Goal: Information Seeking & Learning: Learn about a topic

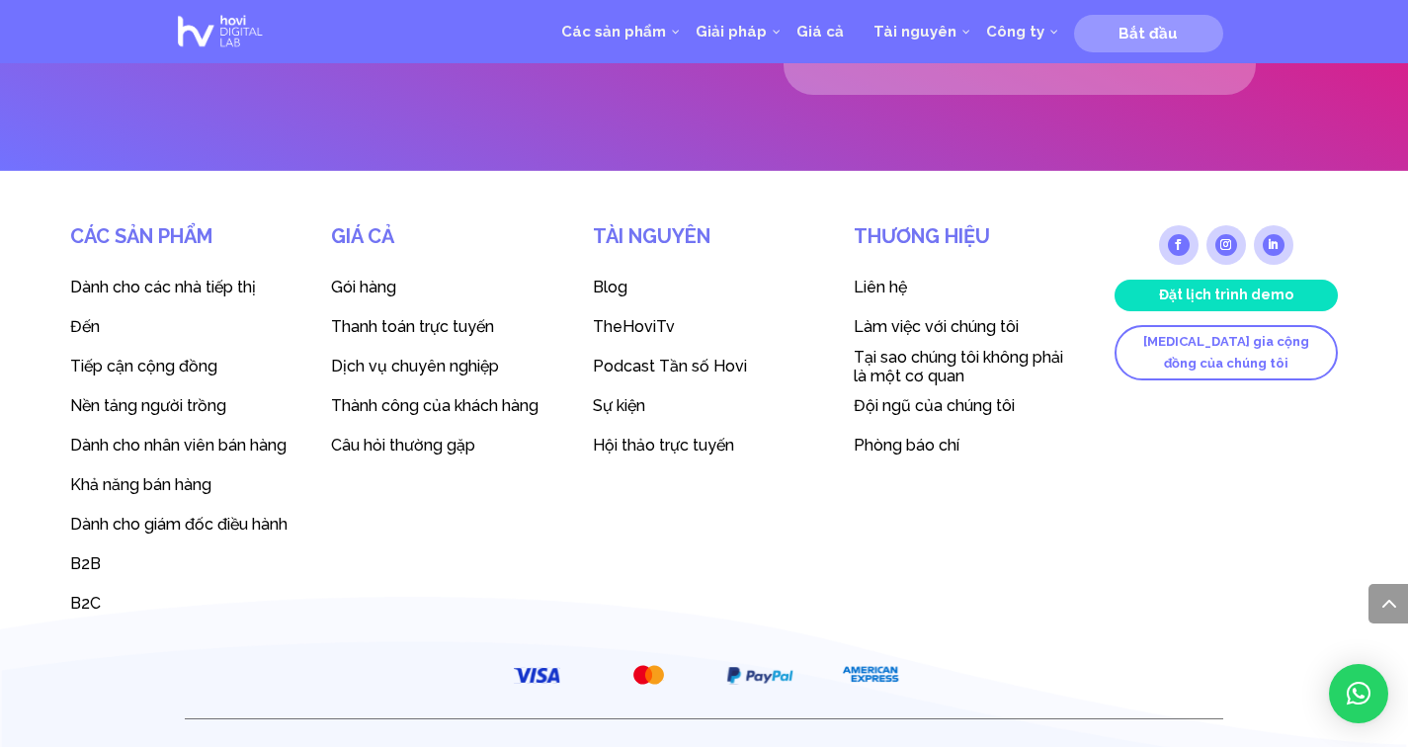
scroll to position [5378, 0]
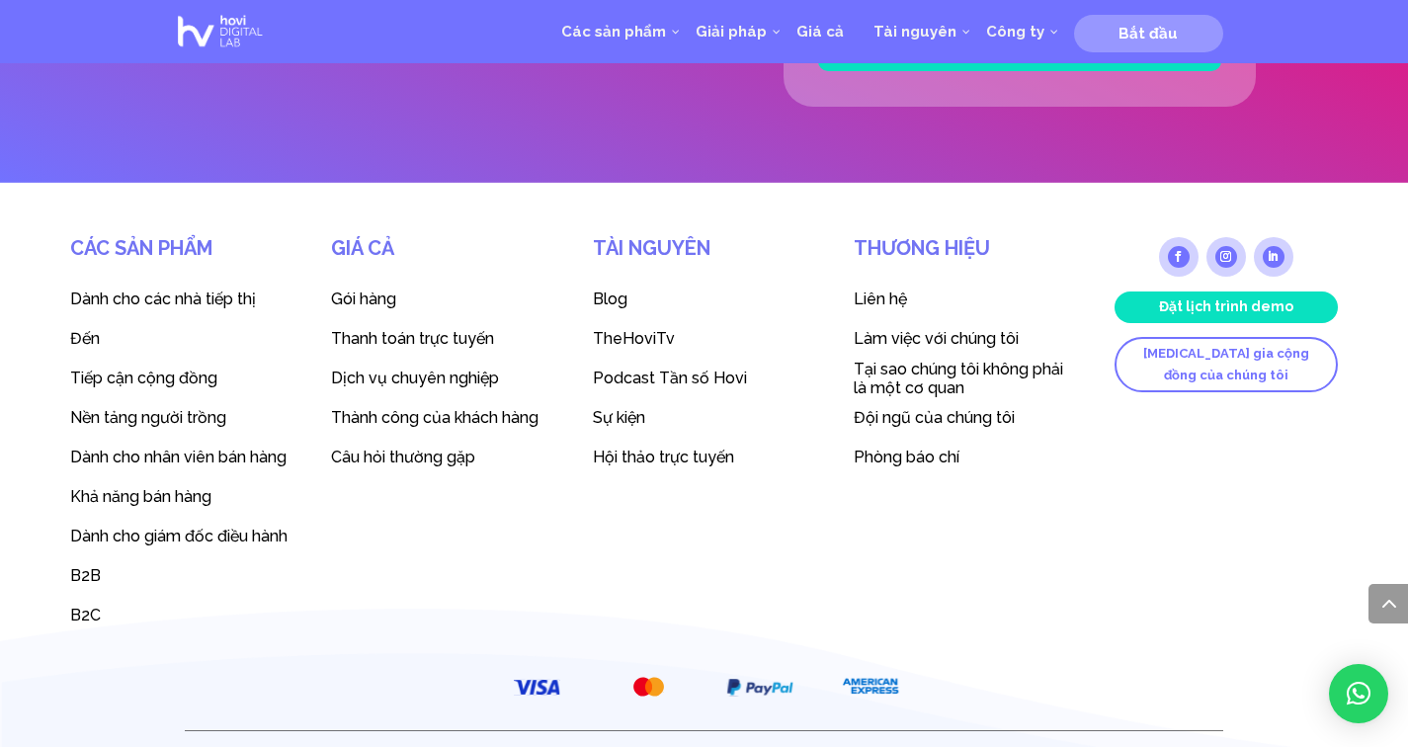
click at [359, 297] on font "Gói hàng" at bounding box center [363, 298] width 65 height 19
click at [357, 298] on font "Gói hàng" at bounding box center [363, 298] width 65 height 19
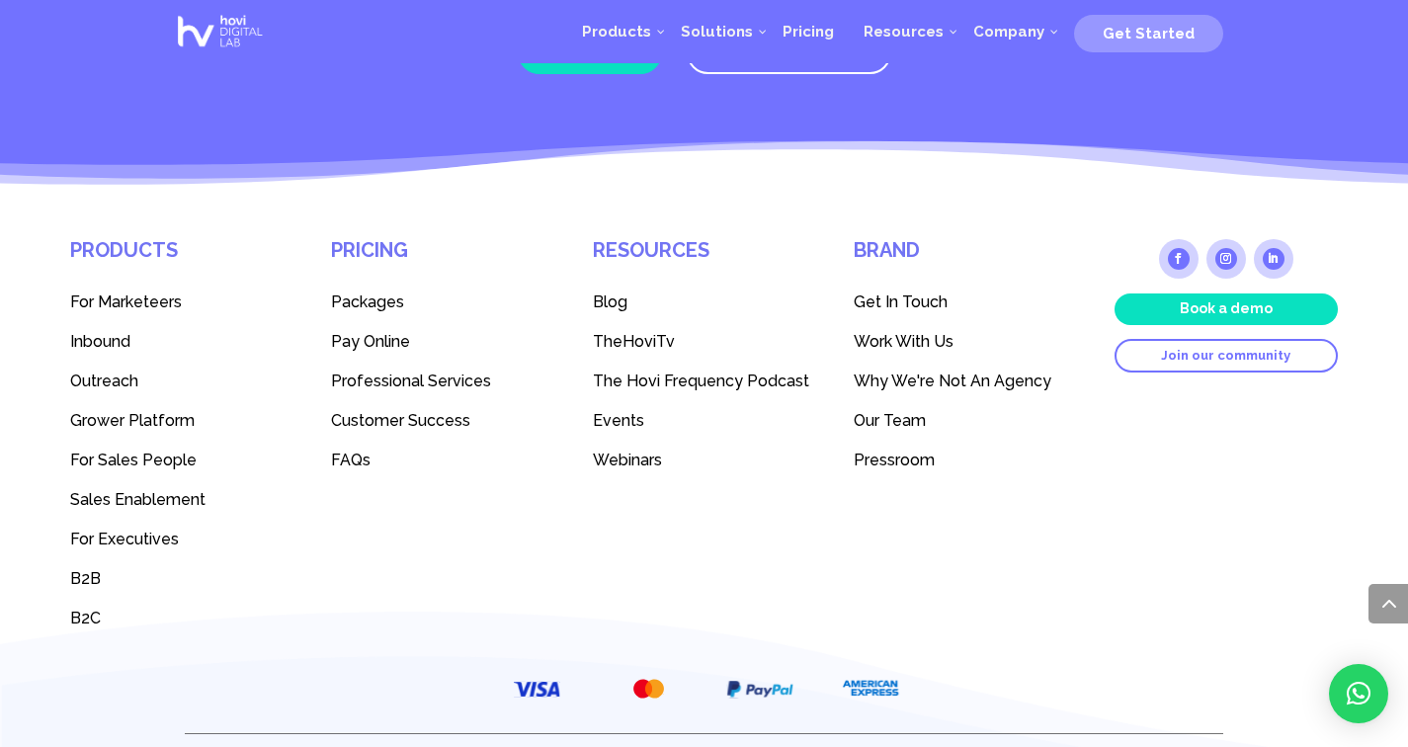
scroll to position [5378, 0]
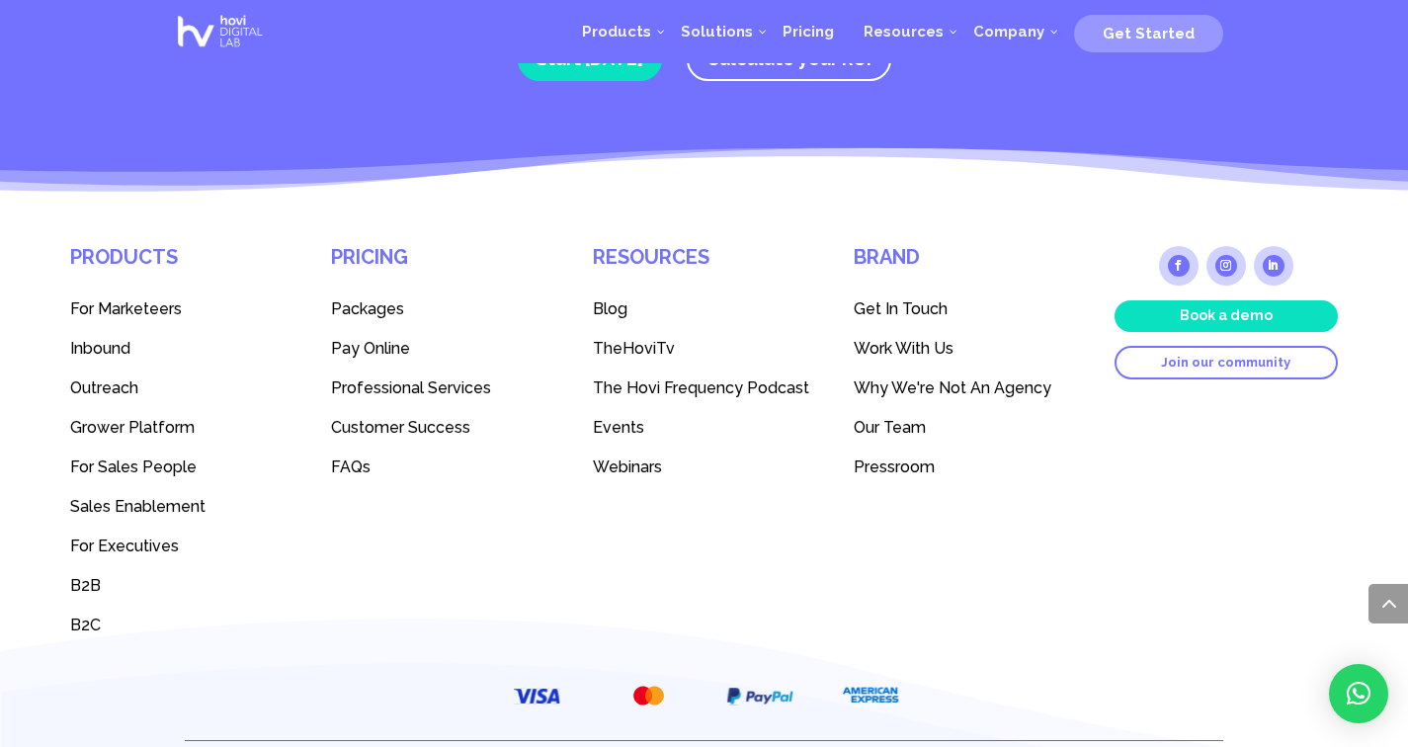
click at [926, 339] on span "Work With Us" at bounding box center [903, 348] width 100 height 19
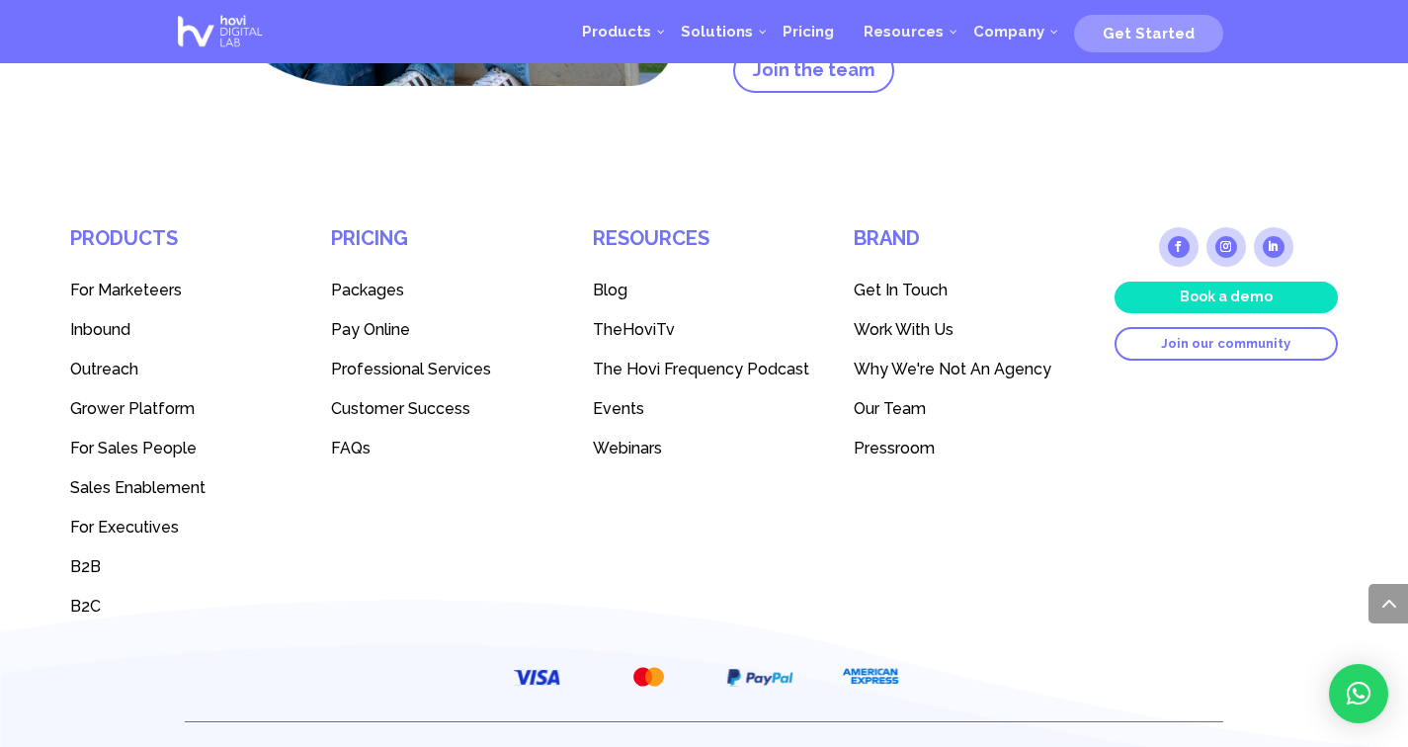
scroll to position [4244, 0]
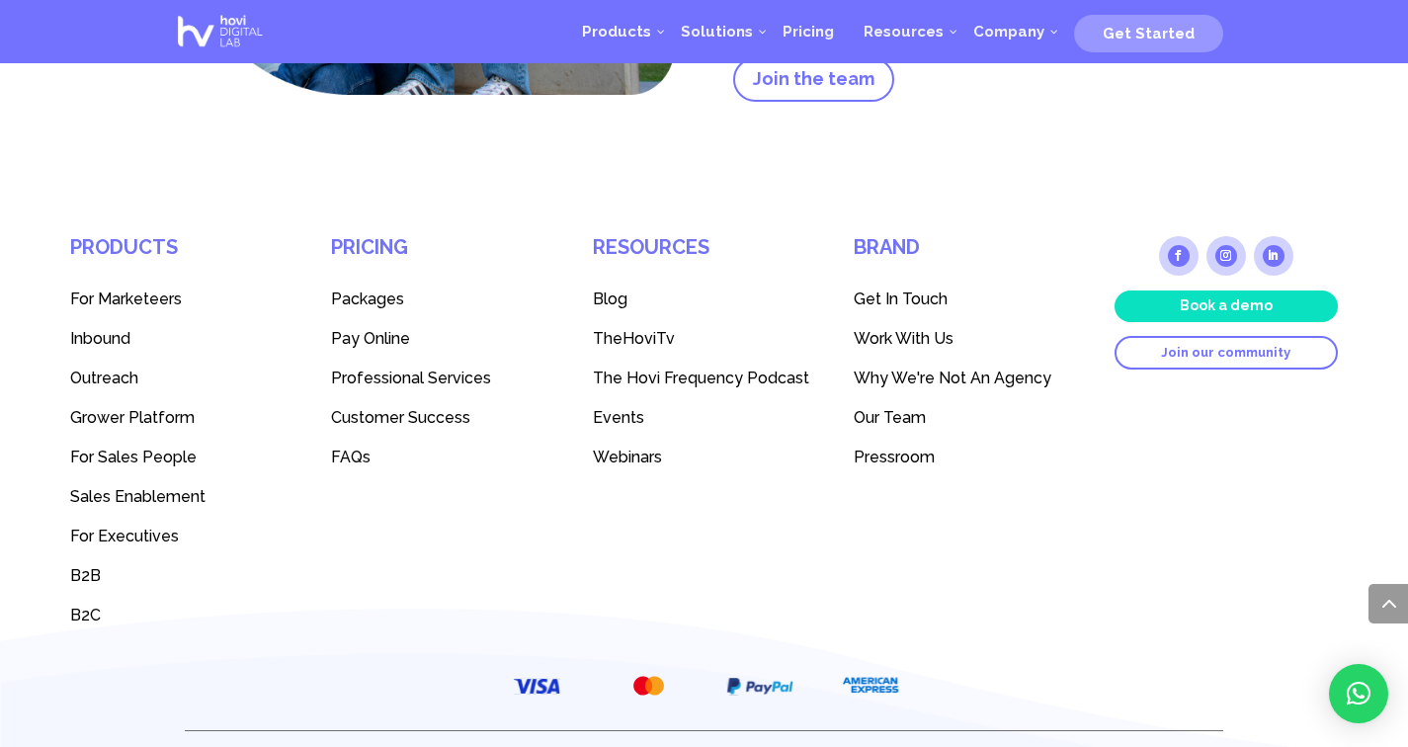
click at [387, 297] on span "Packages" at bounding box center [367, 298] width 73 height 19
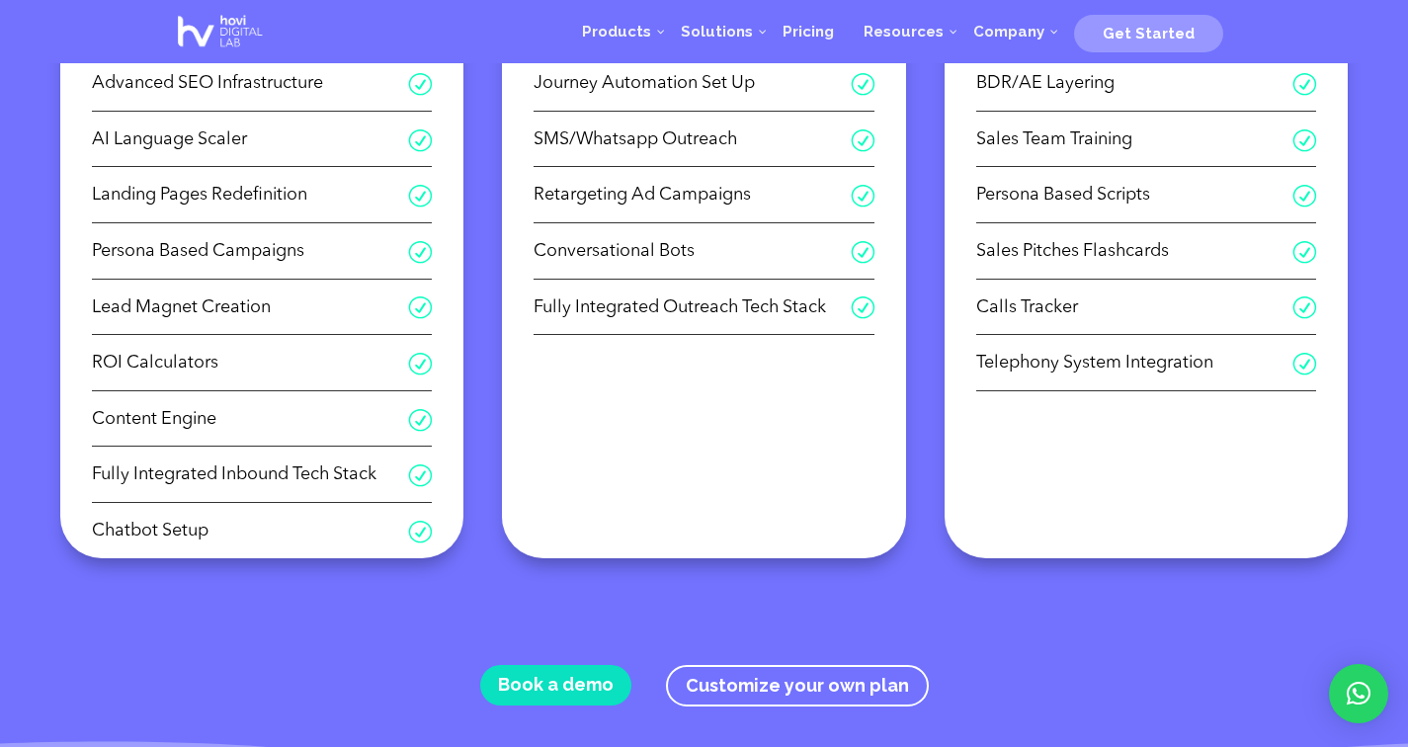
scroll to position [947, 0]
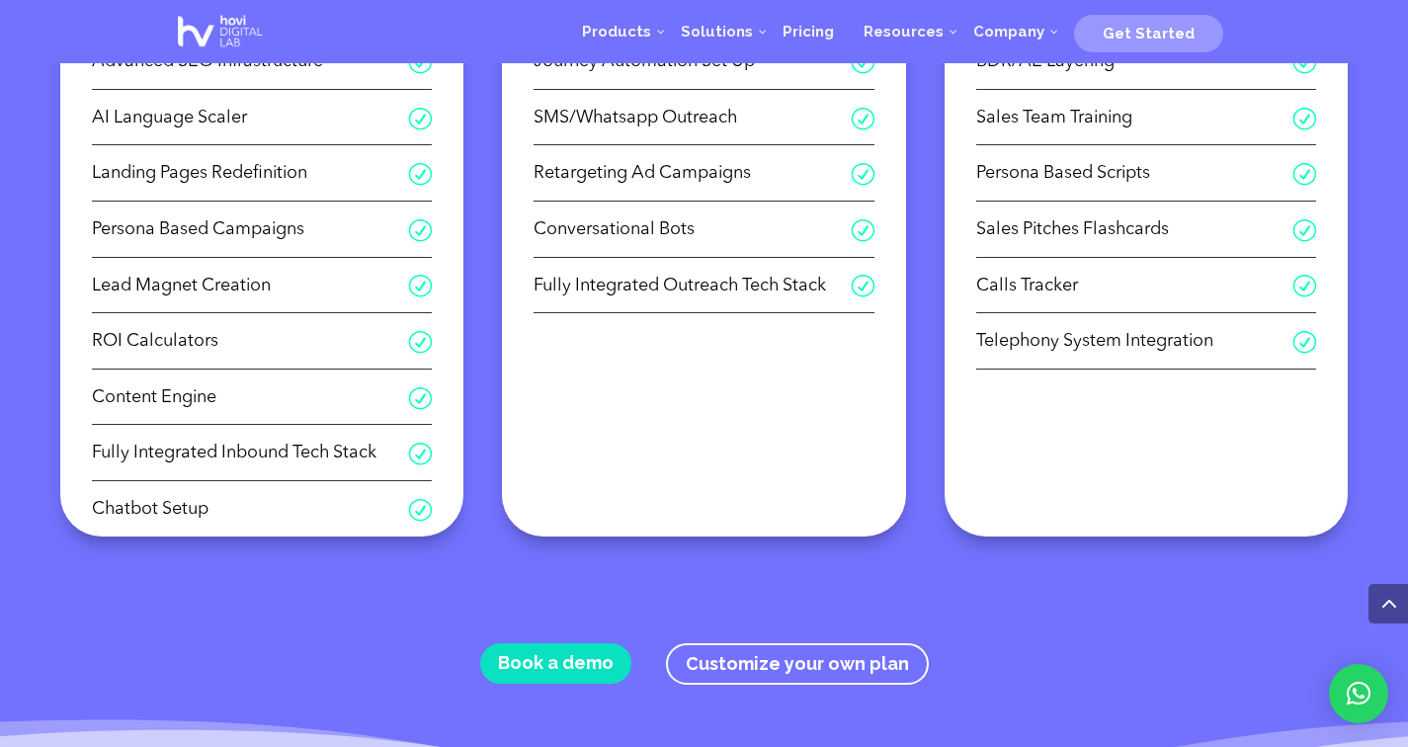
click at [757, 348] on div "R Market Intelligence R ICP Definition R Personas Generation R Market Quantific…" at bounding box center [704, 82] width 404 height 910
click at [1217, 334] on span "Telephony System Integration" at bounding box center [1134, 341] width 317 height 31
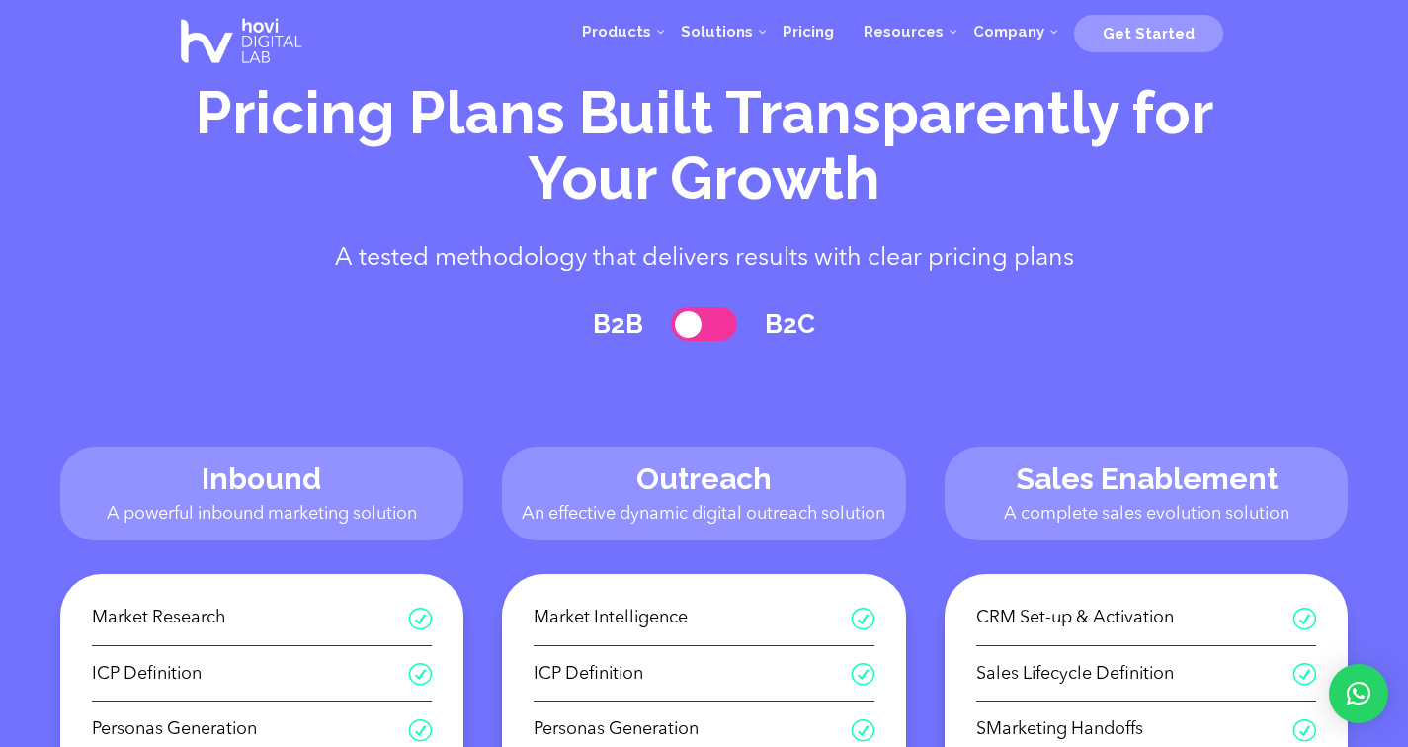
click at [599, 497] on h4 "Outreach" at bounding box center [704, 483] width 370 height 42
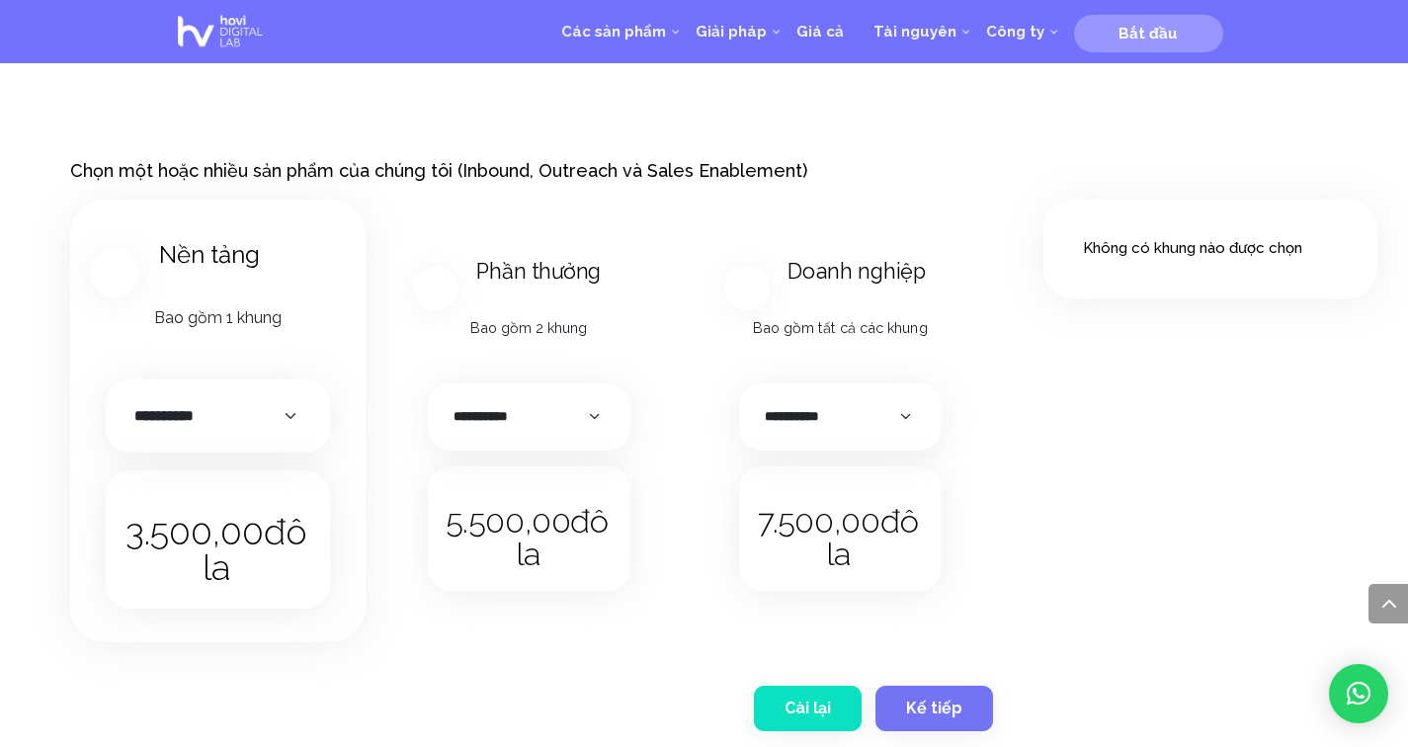
scroll to position [2757, 0]
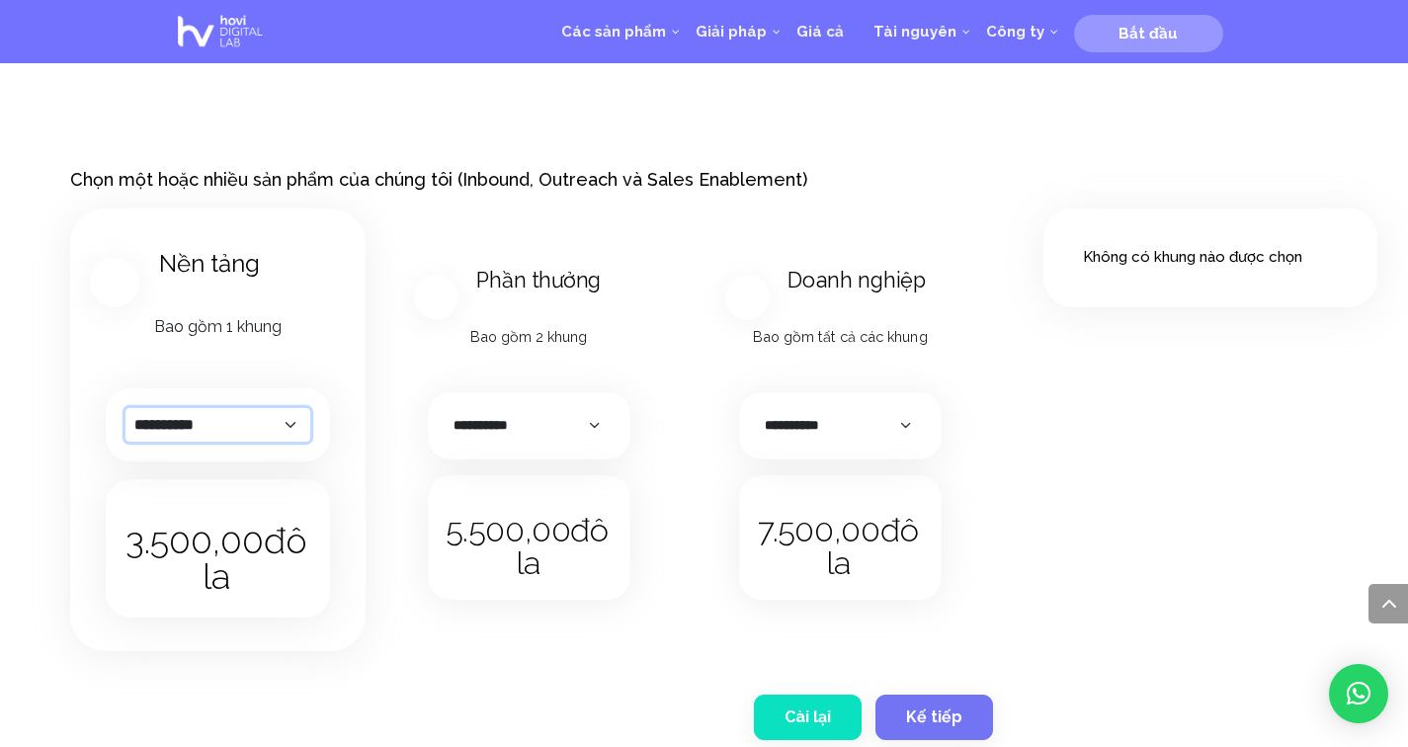
click at [231, 420] on select "**********" at bounding box center [217, 425] width 185 height 35
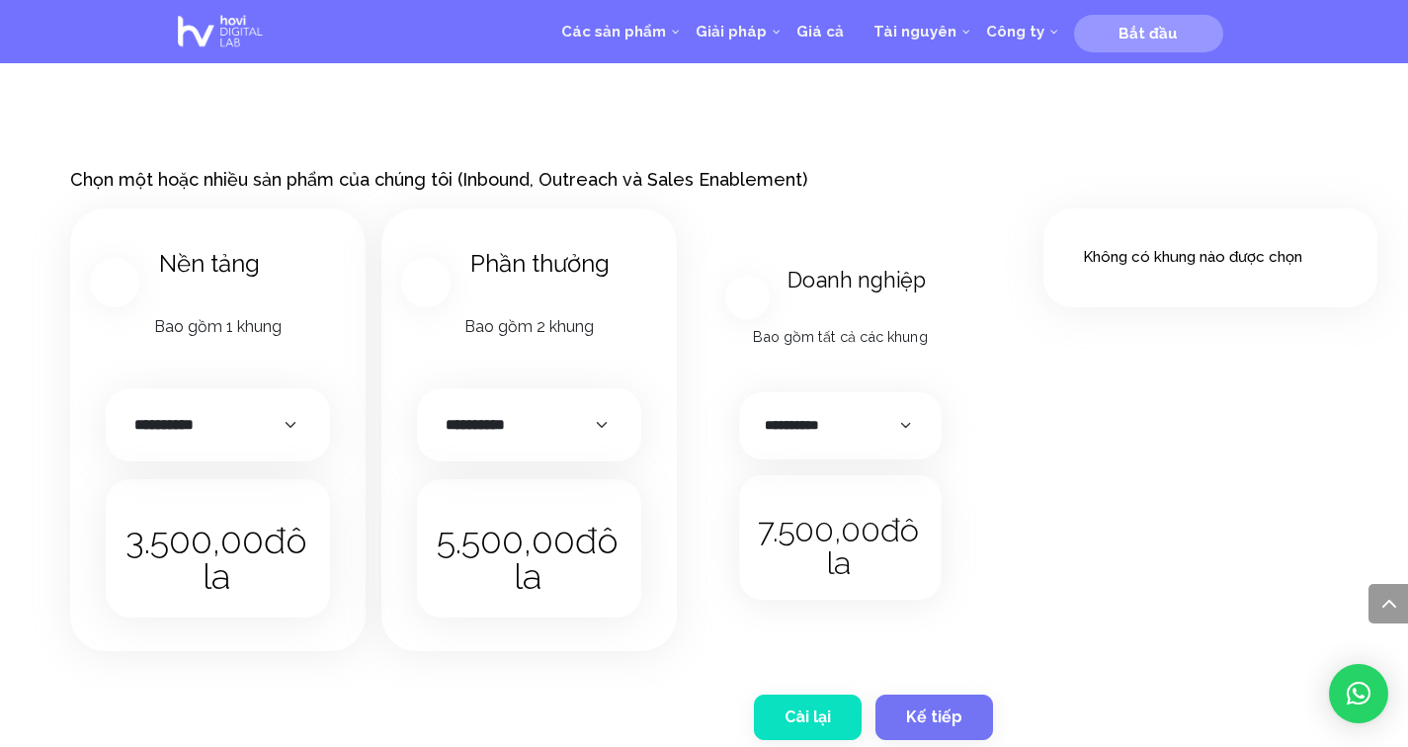
click at [308, 348] on div "Bao gồm 1 khung Payment Monthly, Quarterly, Yearly" at bounding box center [218, 335] width 240 height 40
click at [534, 426] on select "**********" at bounding box center [529, 425] width 185 height 35
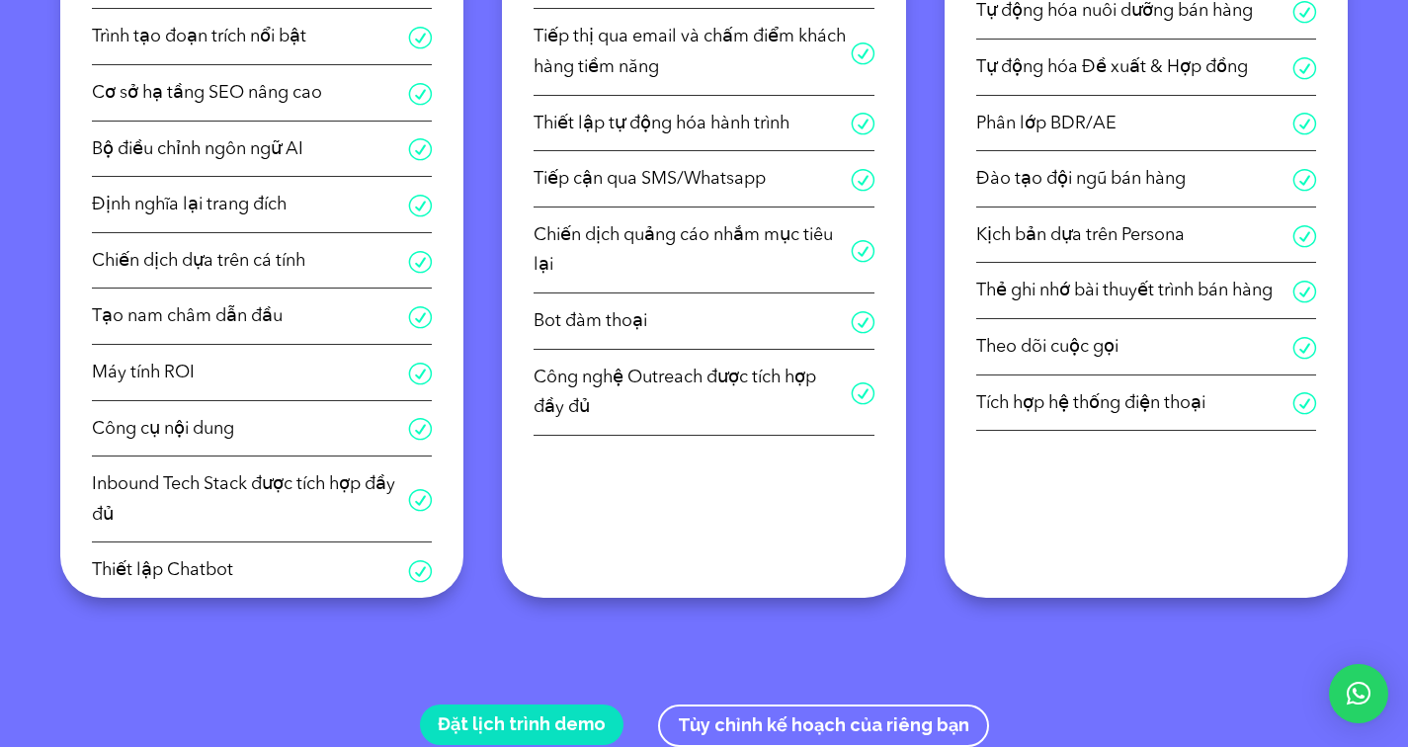
scroll to position [0, 0]
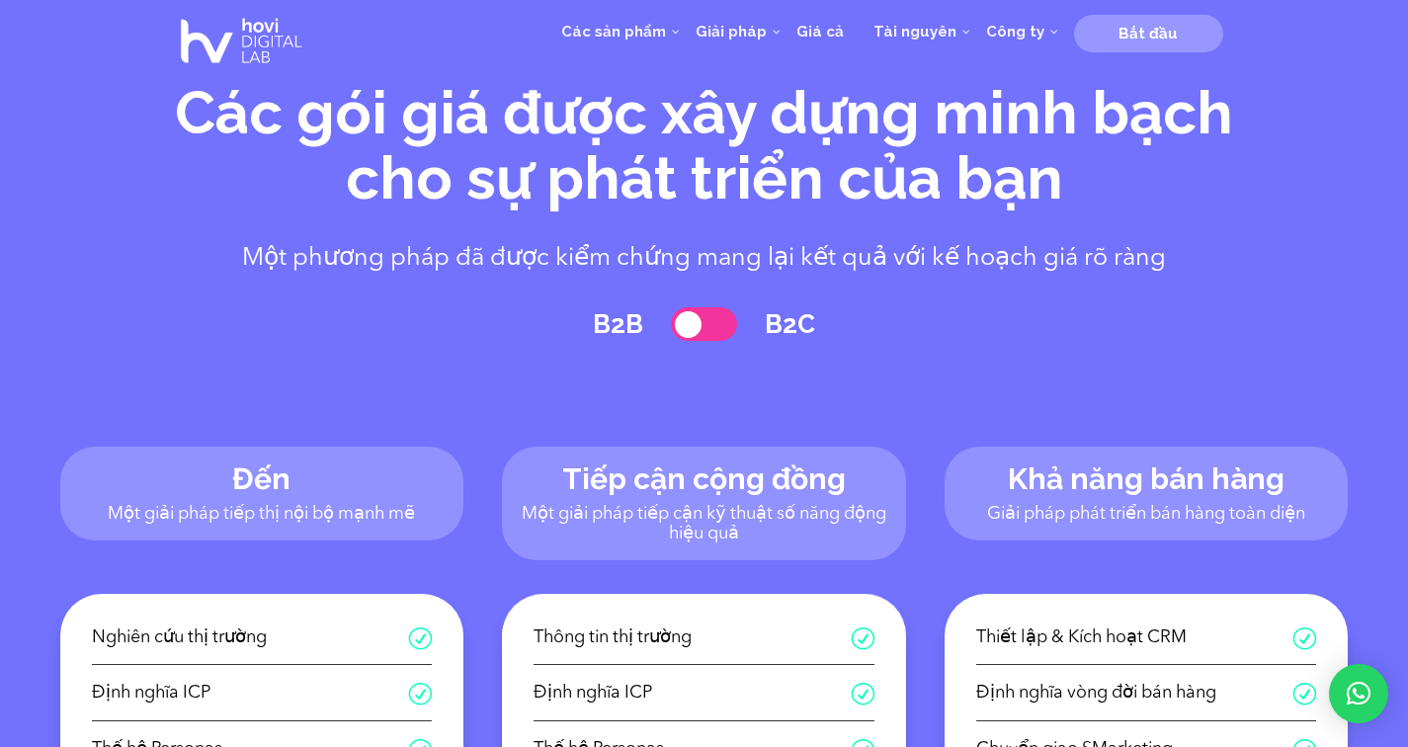
click at [218, 36] on img at bounding box center [241, 41] width 141 height 79
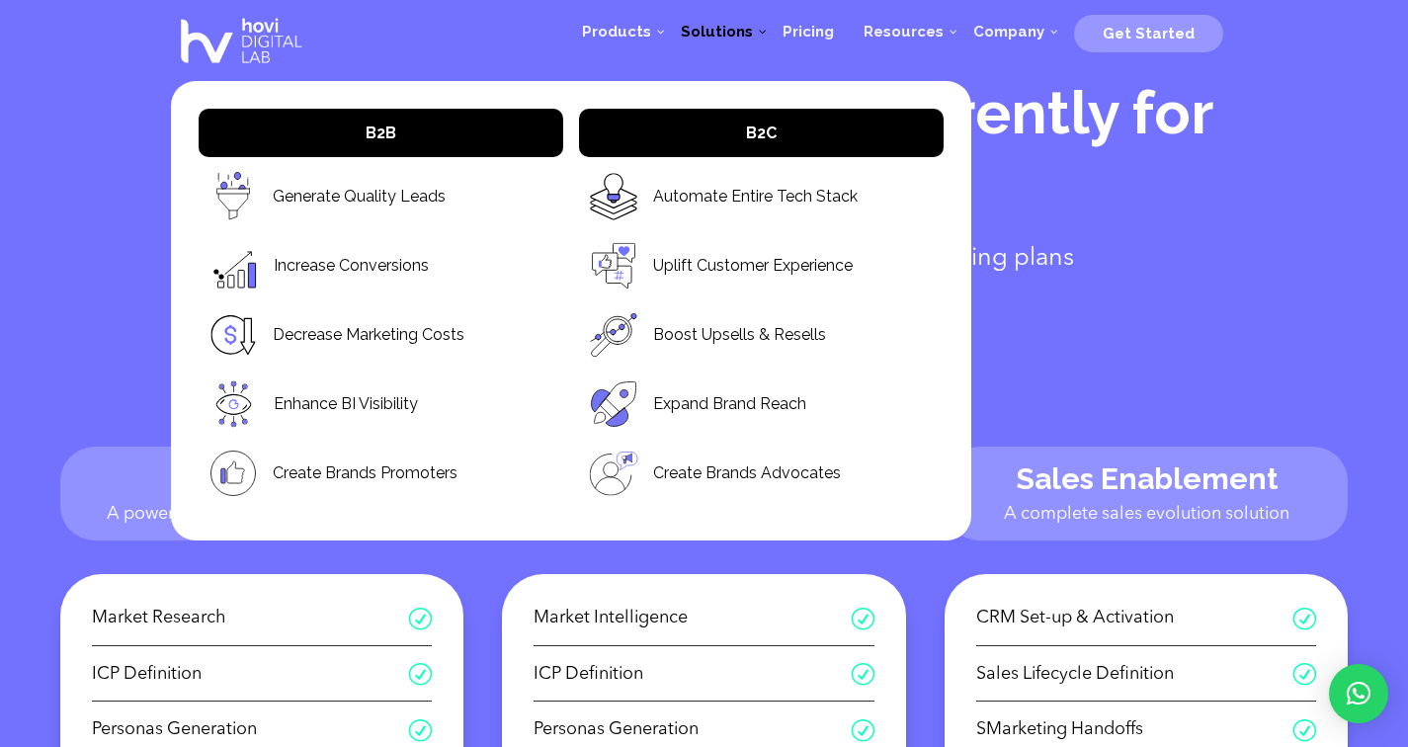
click at [753, 33] on span "Solutions" at bounding box center [717, 32] width 72 height 18
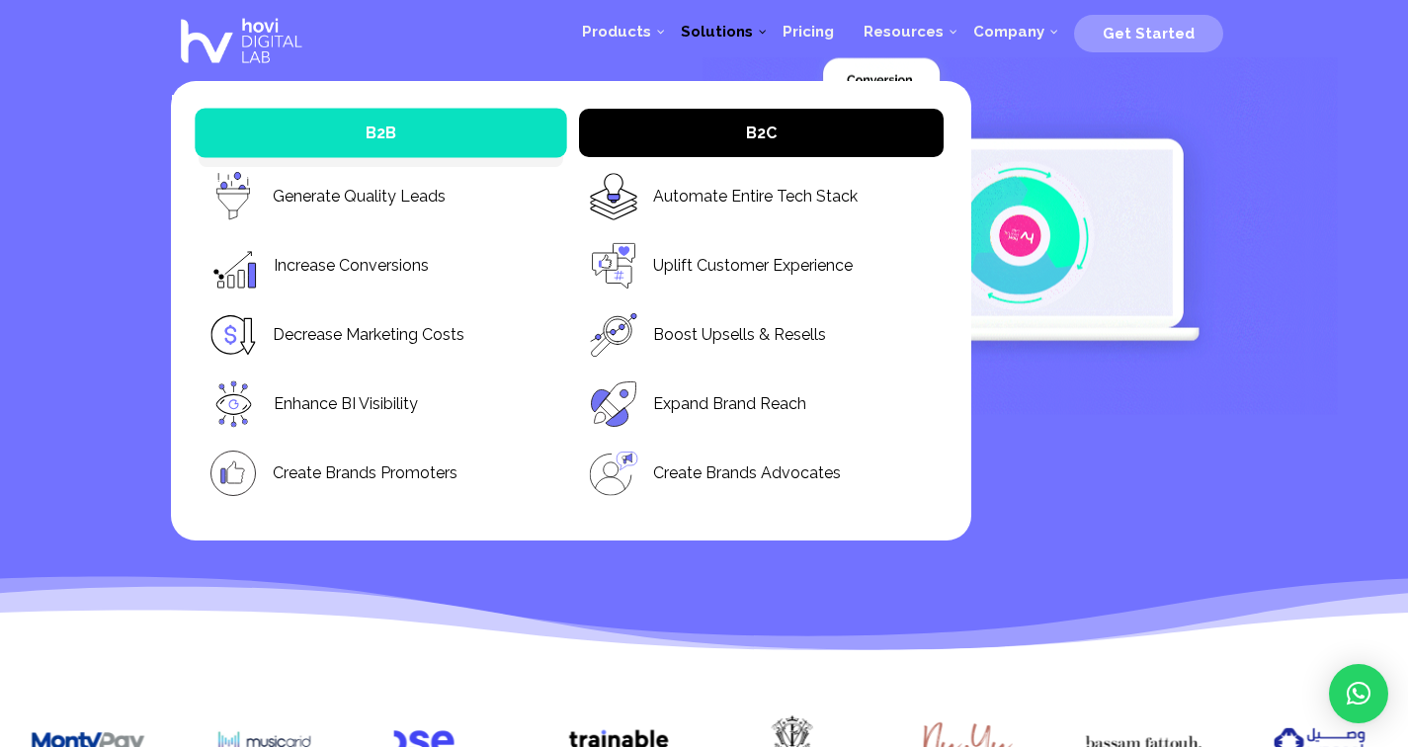
click at [366, 135] on span "B2B" at bounding box center [381, 132] width 32 height 19
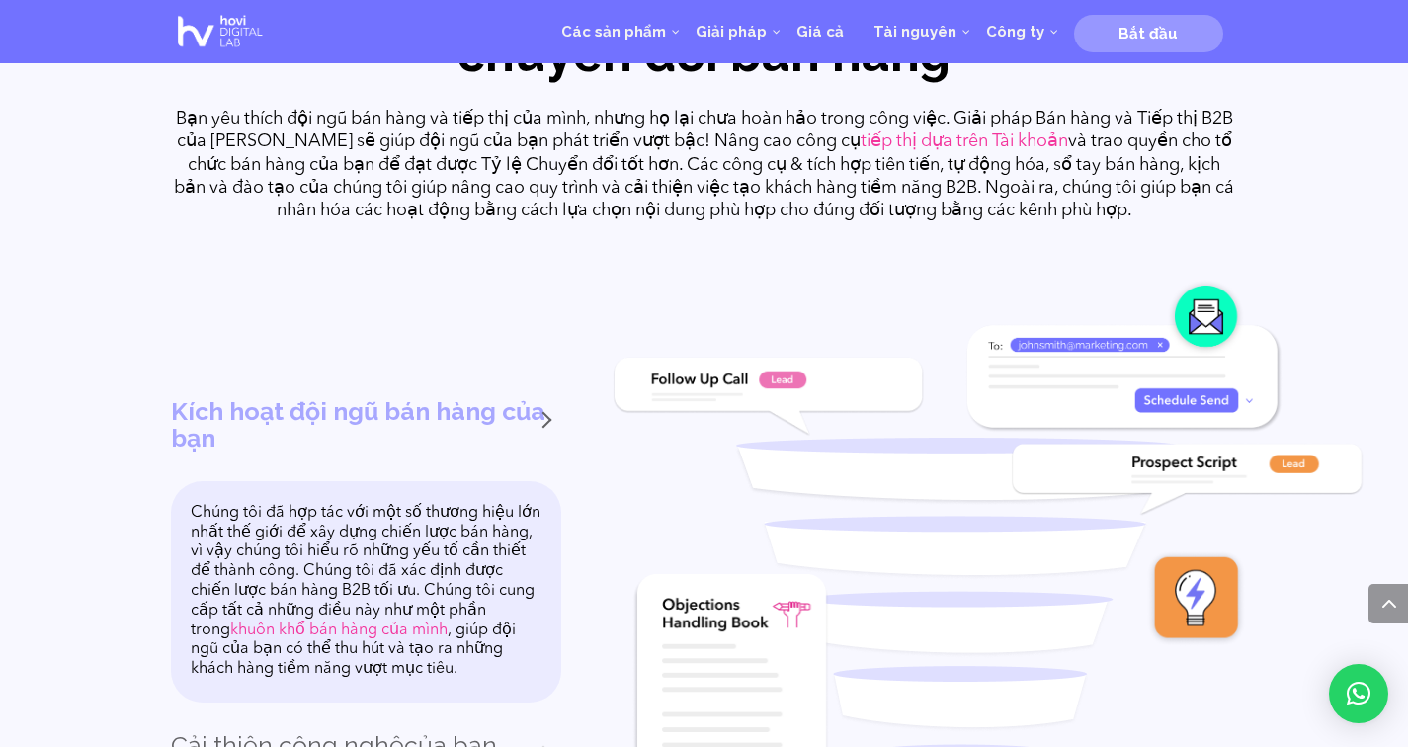
scroll to position [1475, 0]
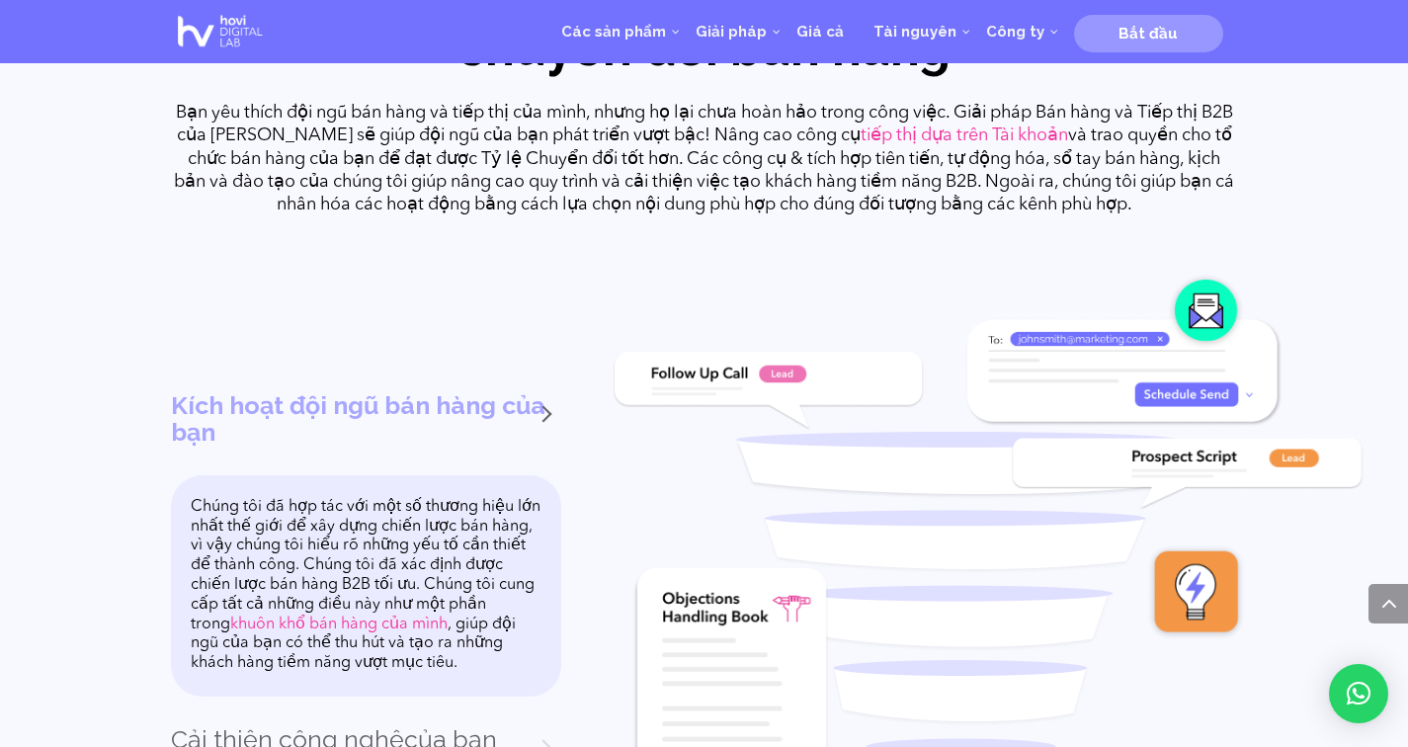
click at [1206, 339] on img at bounding box center [1123, 339] width 317 height 155
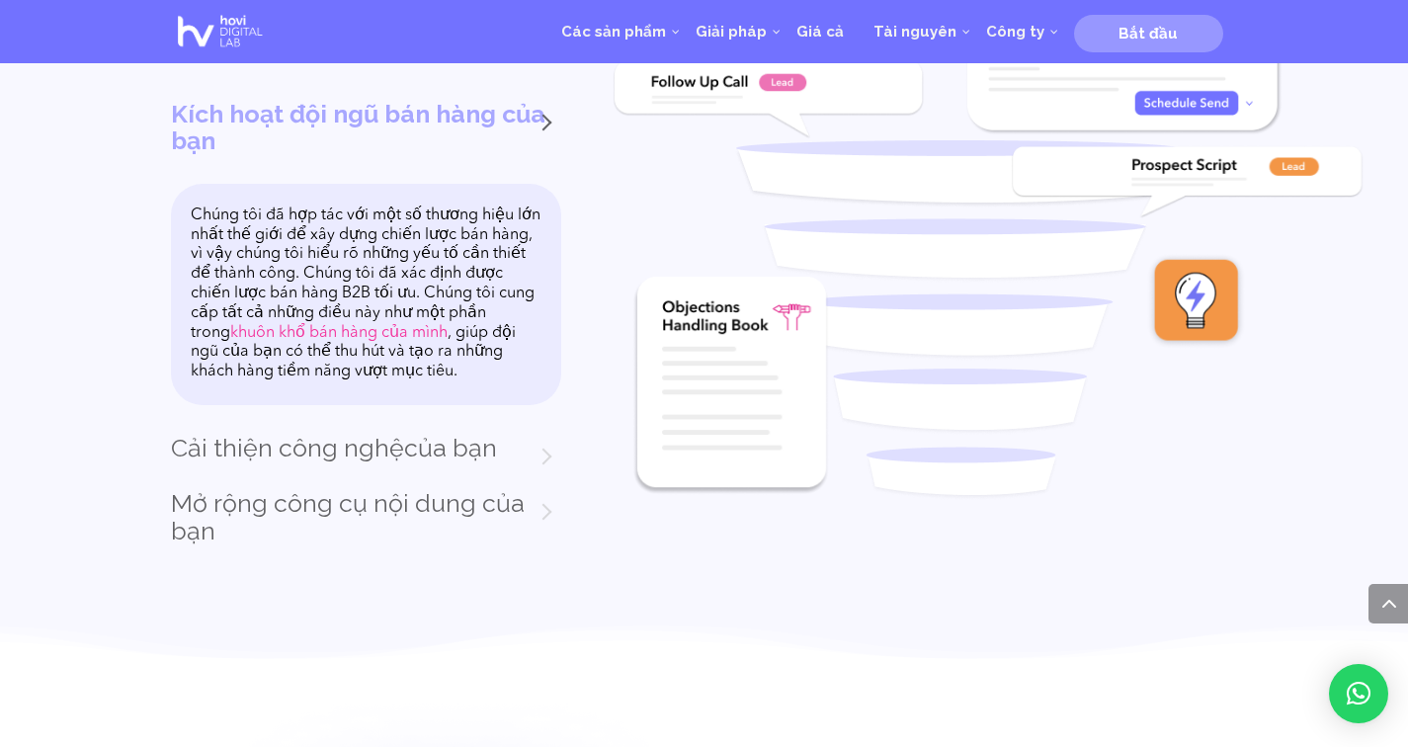
scroll to position [1772, 0]
